Goal: Check status: Check status

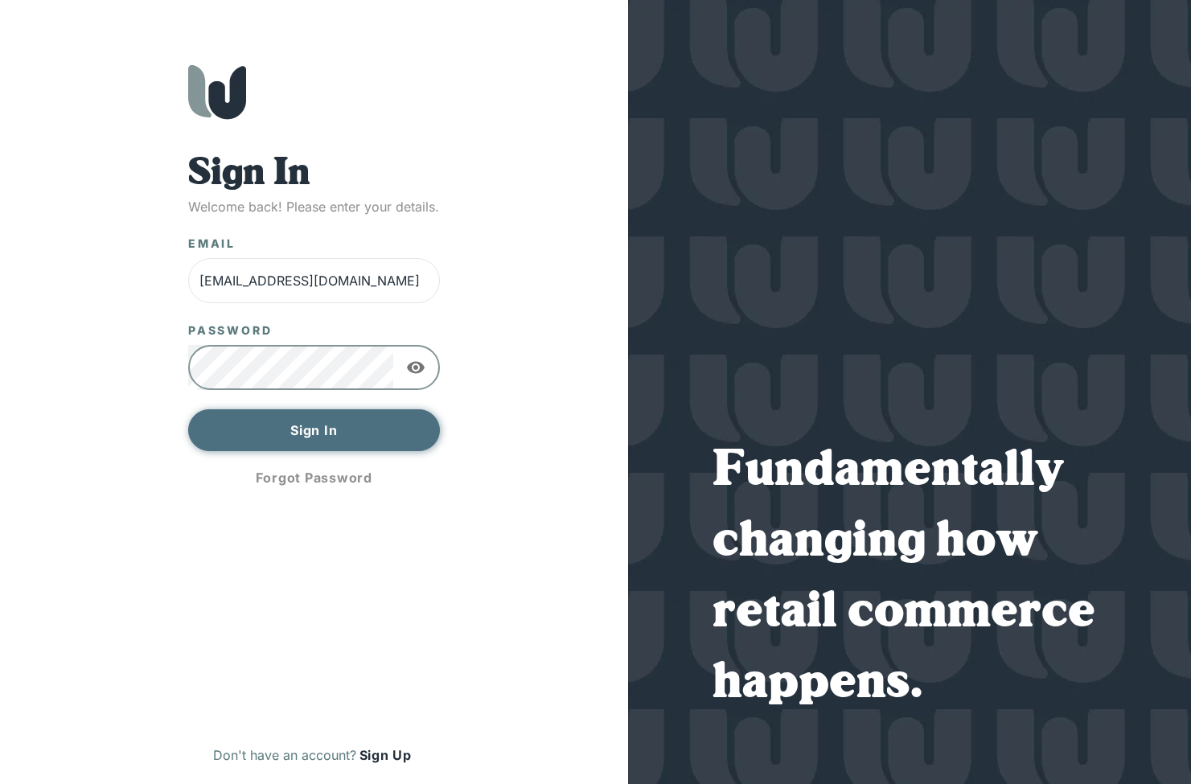
click at [314, 433] on button "Sign In" at bounding box center [314, 430] width 252 height 42
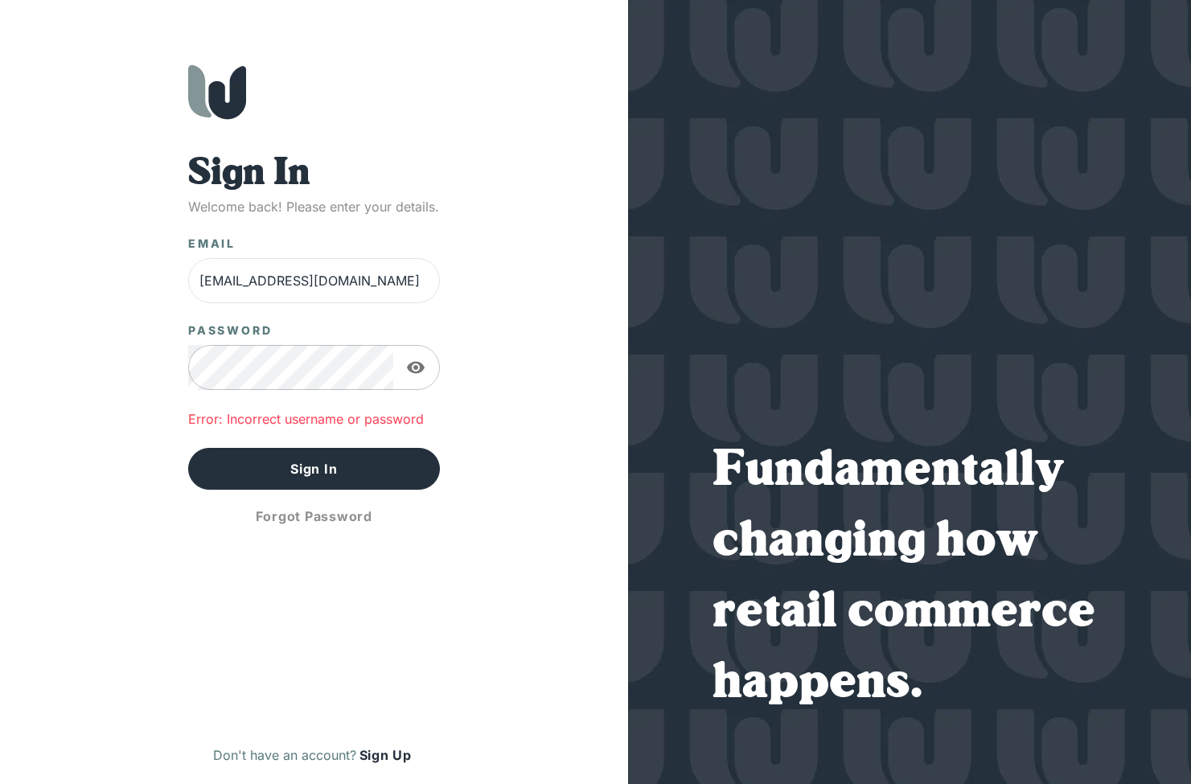
click at [416, 371] on icon "button" at bounding box center [416, 368] width 18 height 12
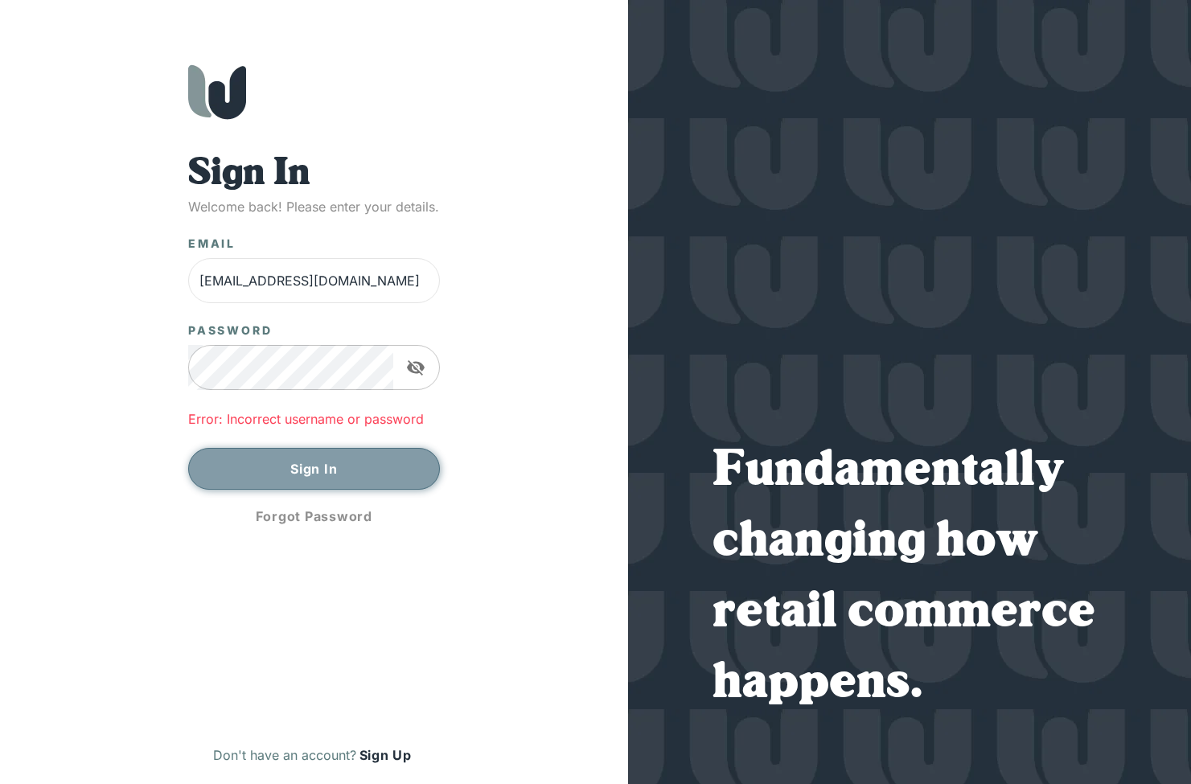
click at [317, 467] on button "Sign In" at bounding box center [314, 469] width 252 height 42
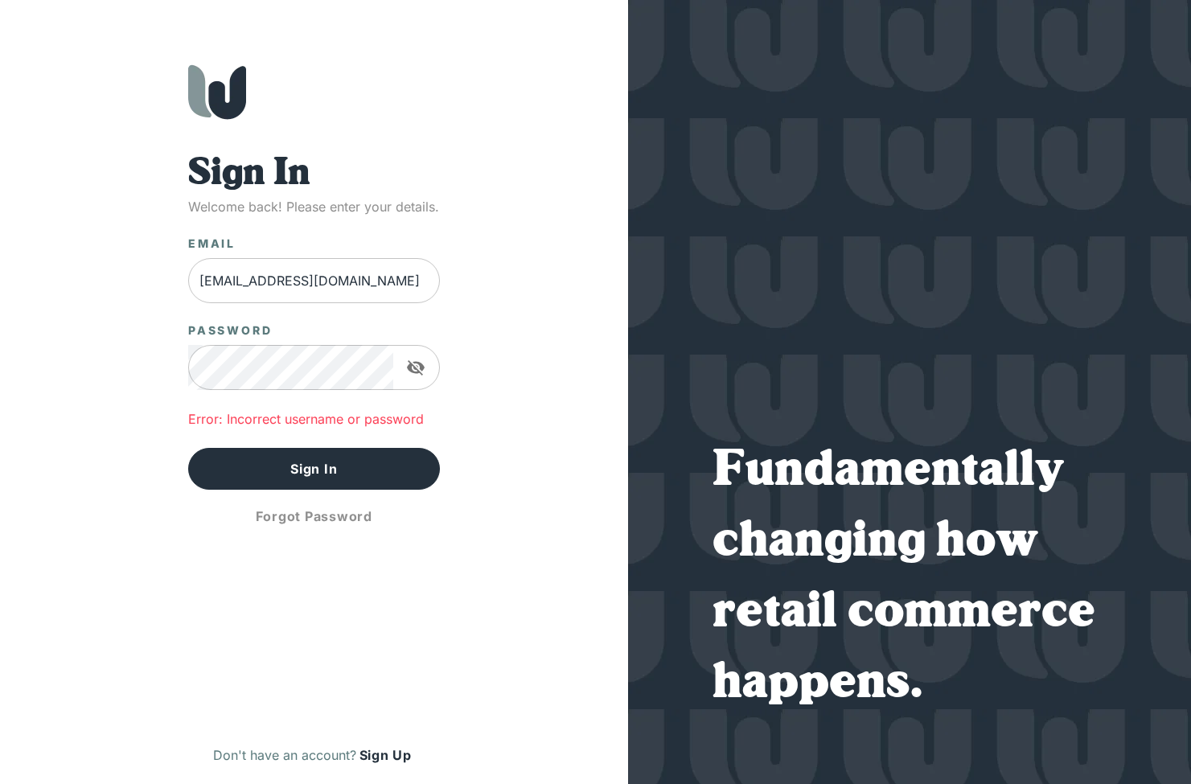
click at [204, 284] on input "rharner@bikecrazyllc.com" at bounding box center [314, 280] width 252 height 45
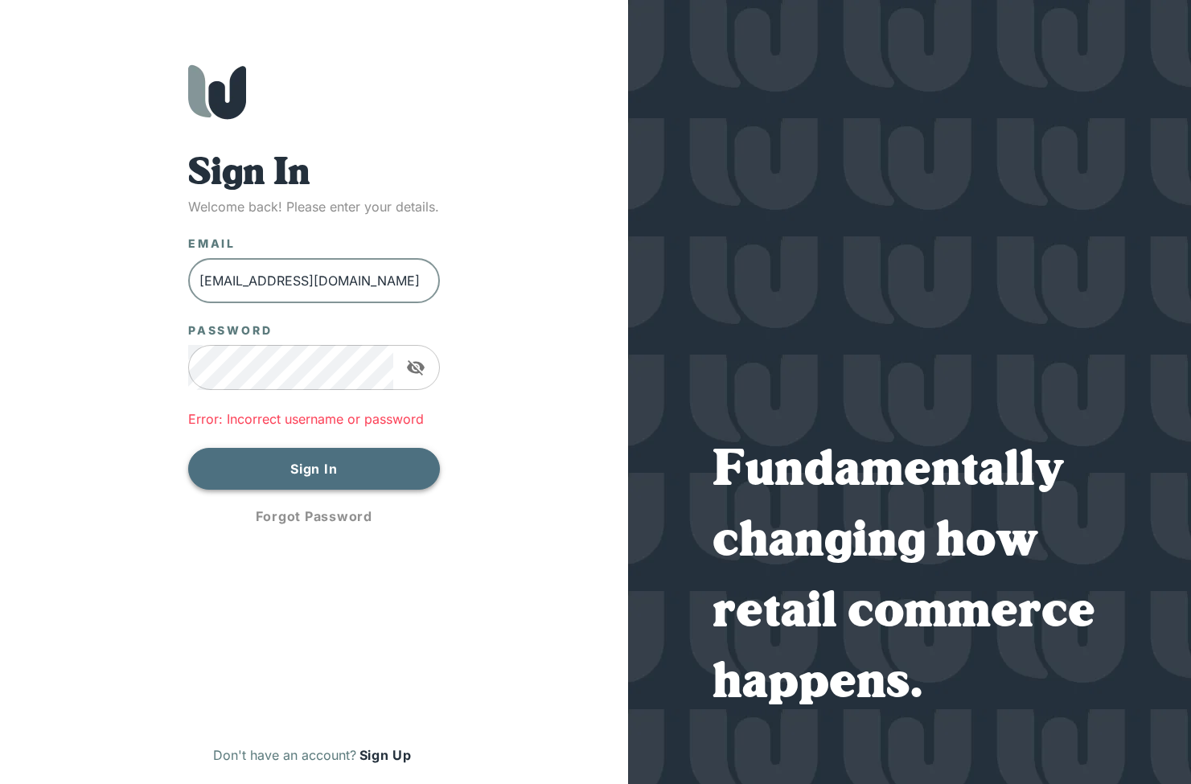
type input "lharner@bikecrazyllc.com"
click at [303, 470] on button "Sign In" at bounding box center [314, 469] width 252 height 42
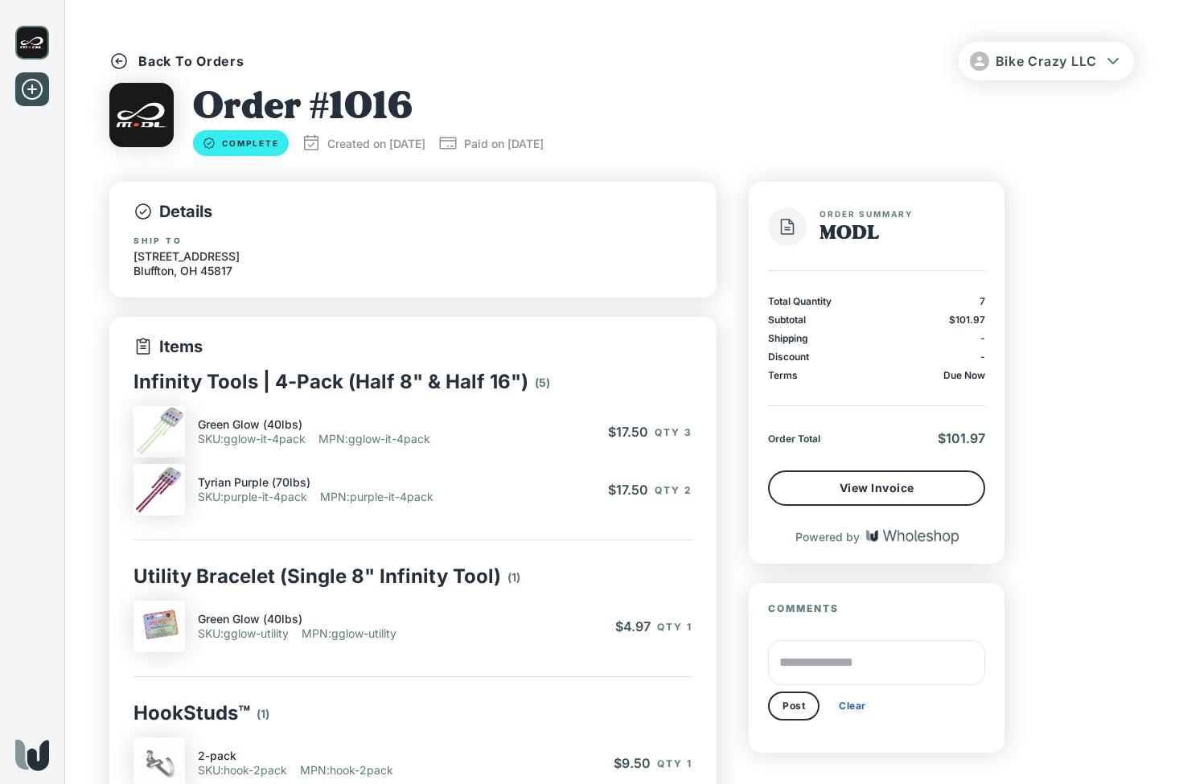
click at [140, 111] on img at bounding box center [141, 115] width 64 height 64
click at [177, 354] on p "Items" at bounding box center [412, 346] width 559 height 21
click at [23, 39] on img at bounding box center [32, 43] width 34 height 34
